Goal: Task Accomplishment & Management: Use online tool/utility

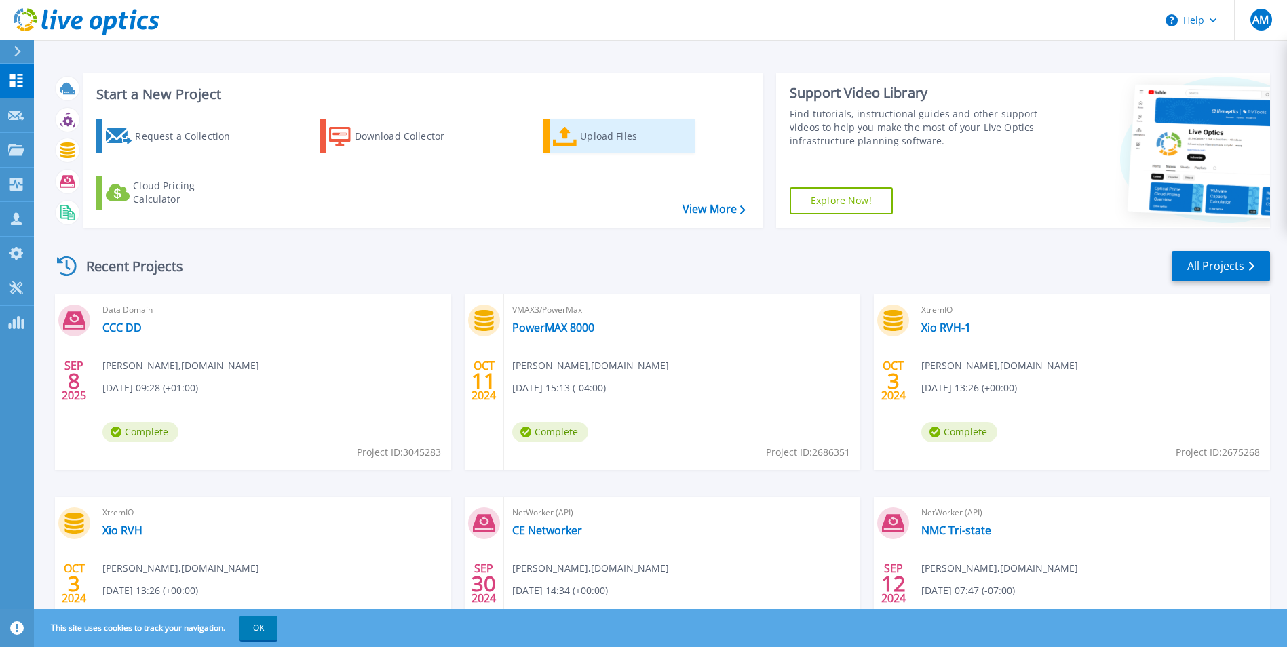
click at [597, 134] on div "Upload Files" at bounding box center [634, 136] width 109 height 27
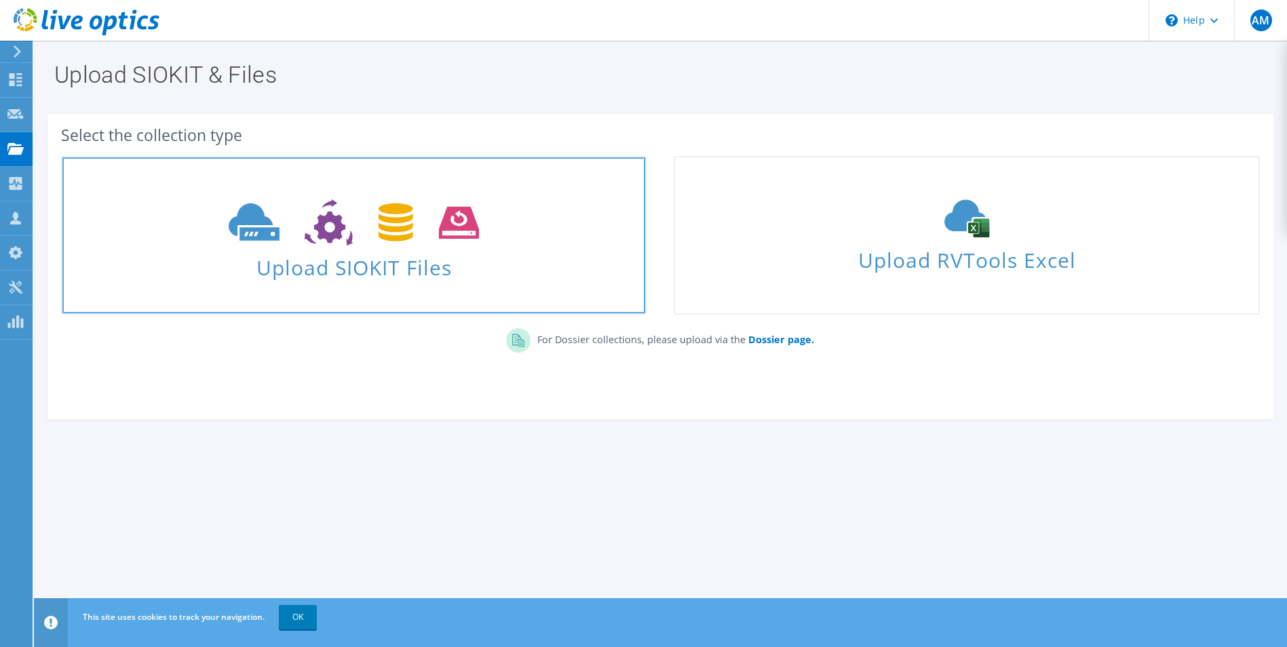
click at [389, 260] on span "Upload SIOKIT Files" at bounding box center [353, 263] width 583 height 29
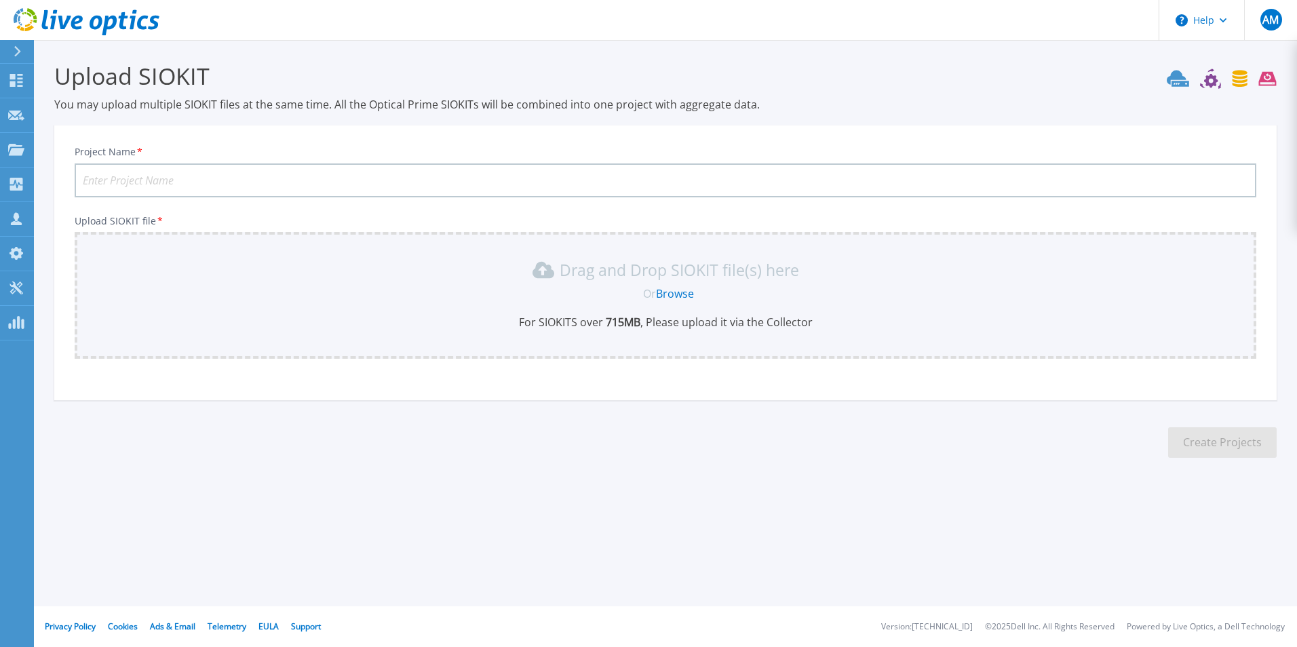
click at [455, 170] on input "Project Name *" at bounding box center [666, 180] width 1182 height 34
type input "AH DD"
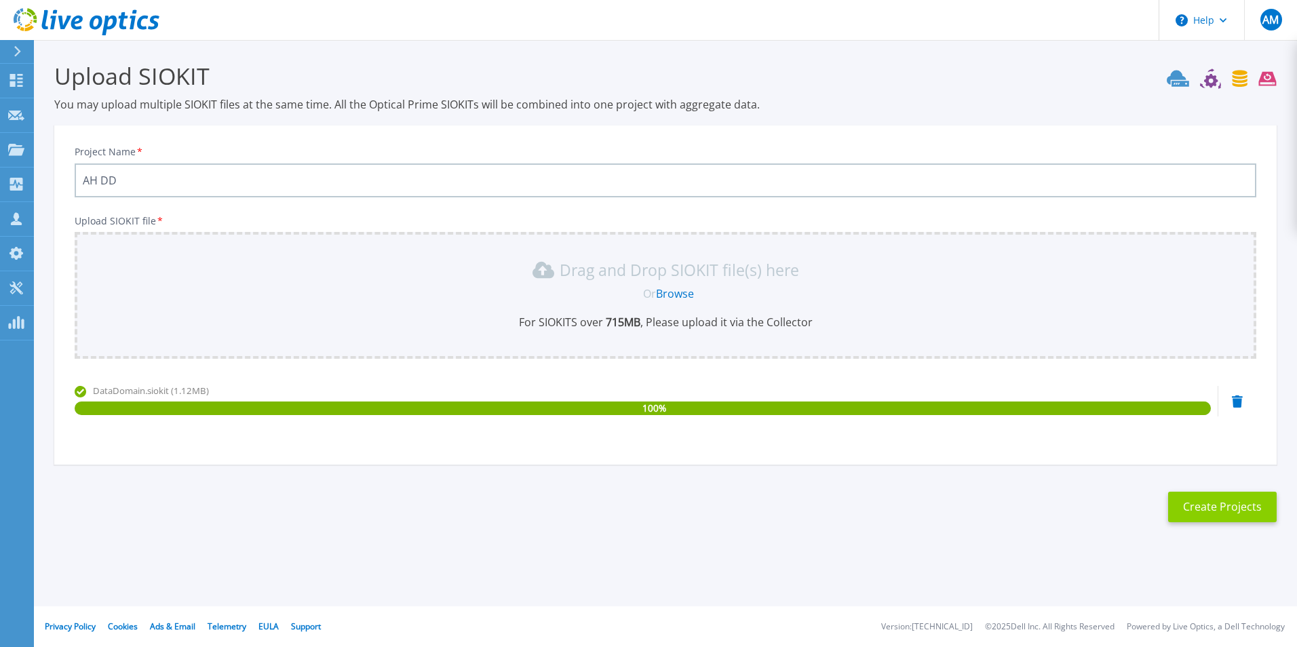
click at [1205, 512] on button "Create Projects" at bounding box center [1222, 507] width 109 height 31
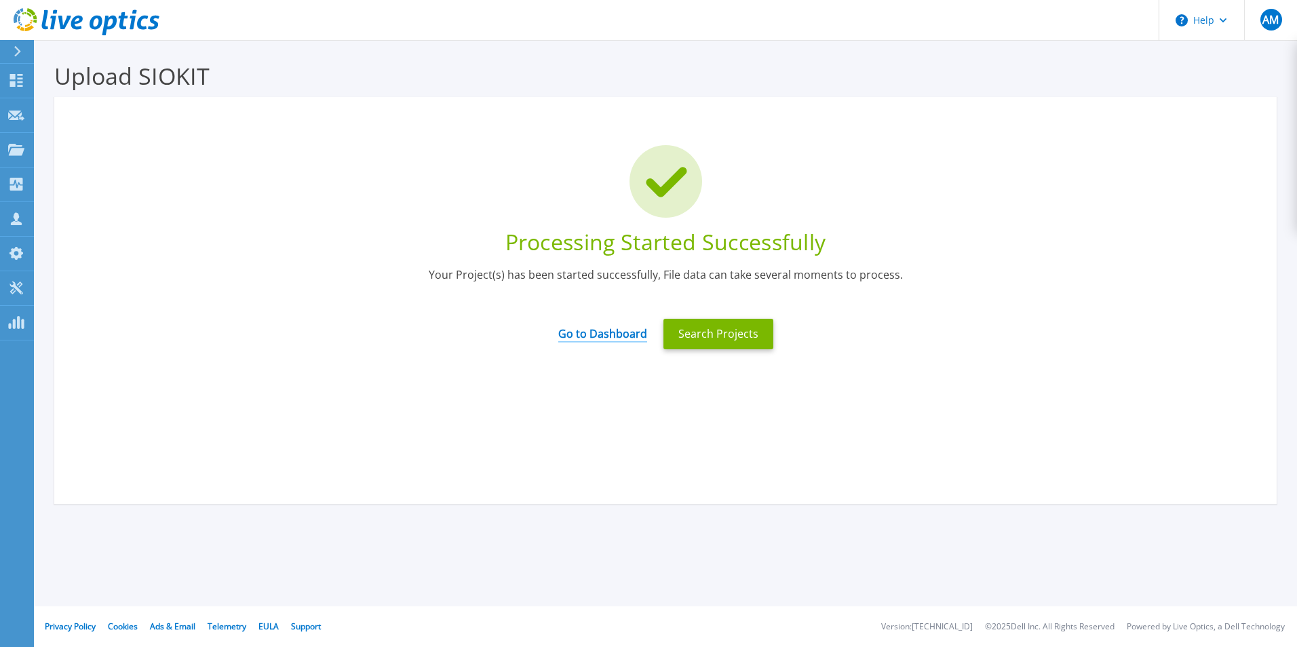
click at [614, 336] on link "Go to Dashboard" at bounding box center [602, 329] width 89 height 26
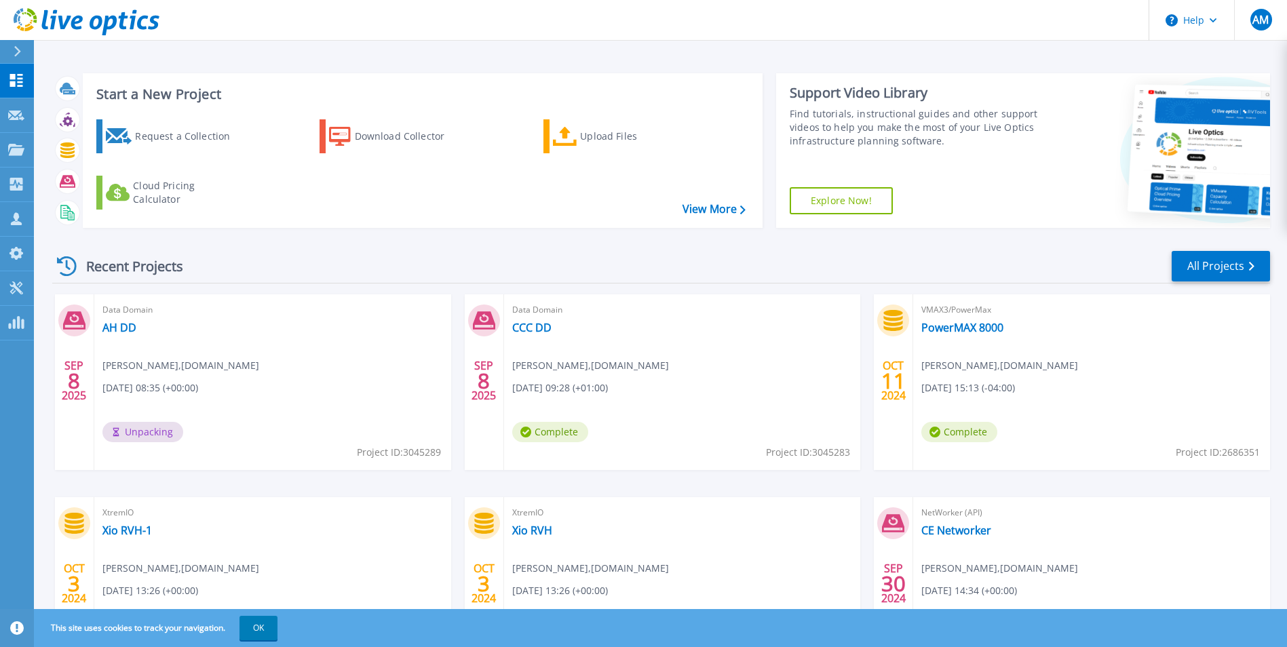
click at [656, 416] on div "Data Domain CCC DD Aniket Madiwale , teknicor.com 09/08/2025, 09:28 (+01:00) Co…" at bounding box center [682, 382] width 357 height 176
click at [525, 318] on div "Data Domain CCC DD Aniket Madiwale , teknicor.com 09/08/2025, 09:28 (+01:00) Co…" at bounding box center [682, 382] width 357 height 176
click at [526, 328] on link "CCC DD" at bounding box center [531, 328] width 39 height 14
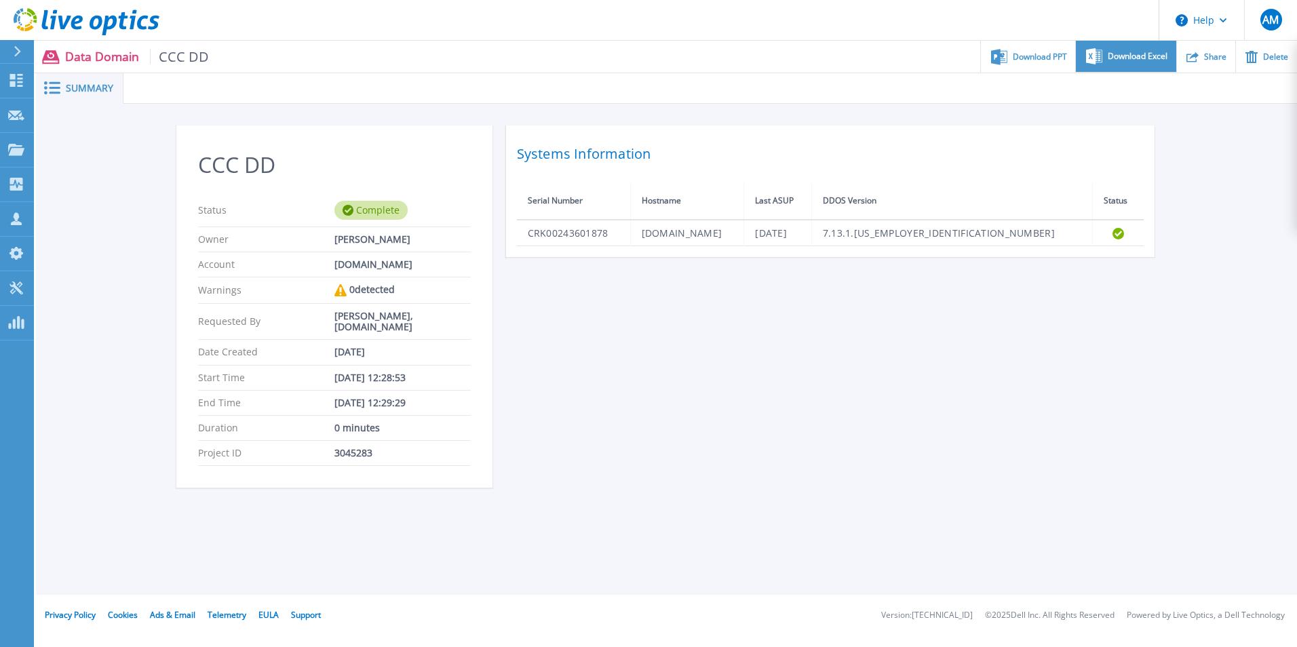
click at [1145, 57] on span "Download Excel" at bounding box center [1138, 56] width 60 height 8
click at [1264, 216] on div "CCC DD Status Complete Owner [PERSON_NAME] Account [DOMAIN_NAME] Warnings 0 det…" at bounding box center [666, 314] width 1261 height 421
click at [18, 48] on icon at bounding box center [17, 51] width 7 height 11
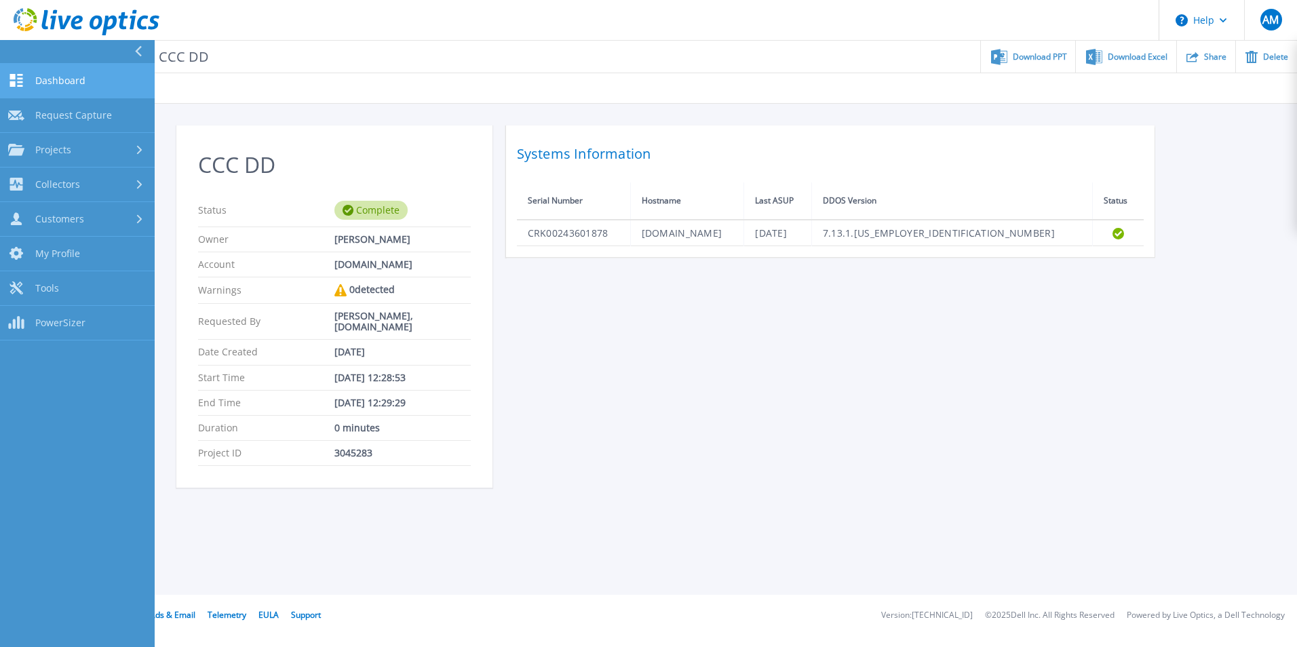
click at [69, 81] on span "Dashboard" at bounding box center [60, 81] width 50 height 12
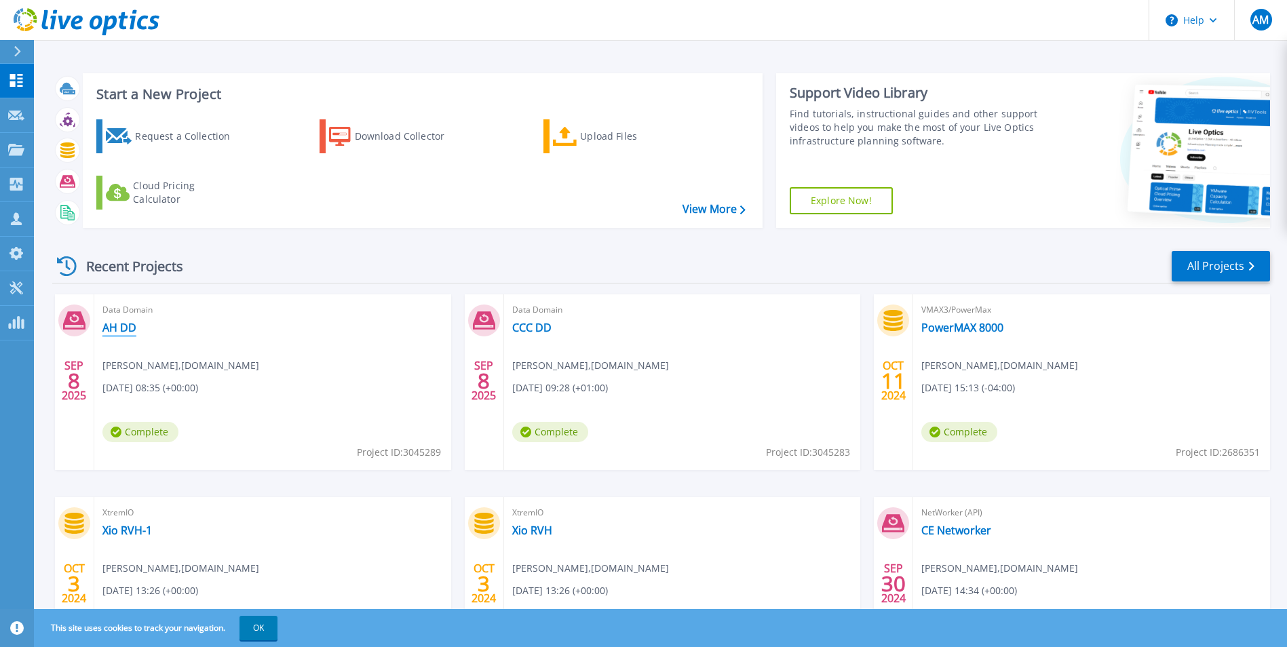
click at [115, 324] on link "AH DD" at bounding box center [119, 328] width 34 height 14
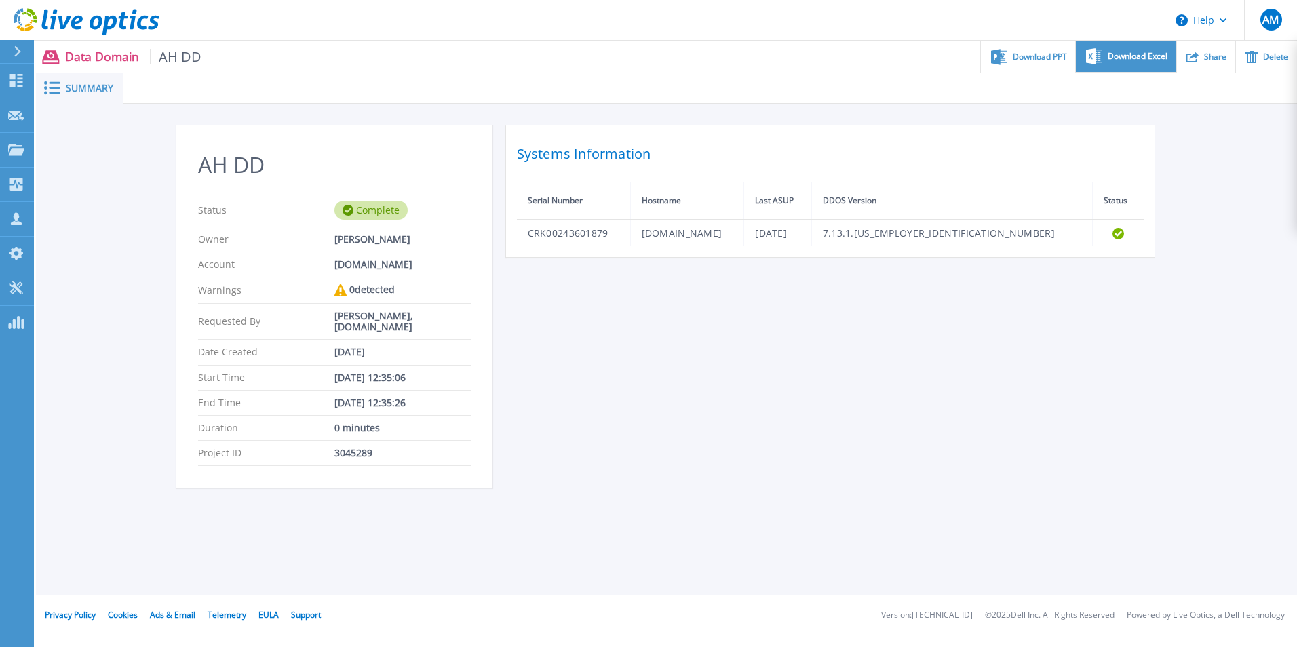
click at [1121, 50] on div "Download Excel" at bounding box center [1126, 57] width 100 height 32
